Goal: Task Accomplishment & Management: Manage account settings

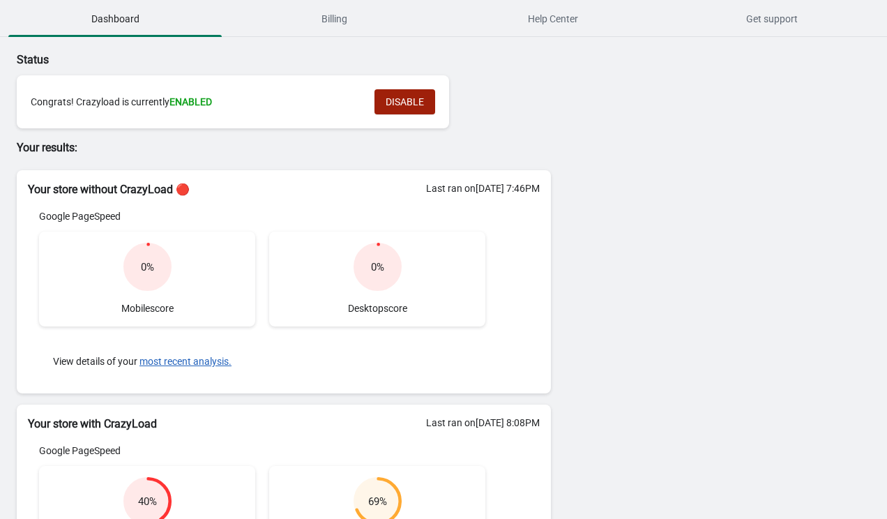
click at [386, 94] on button "DISABLE" at bounding box center [404, 101] width 61 height 25
